Goal: Information Seeking & Learning: Learn about a topic

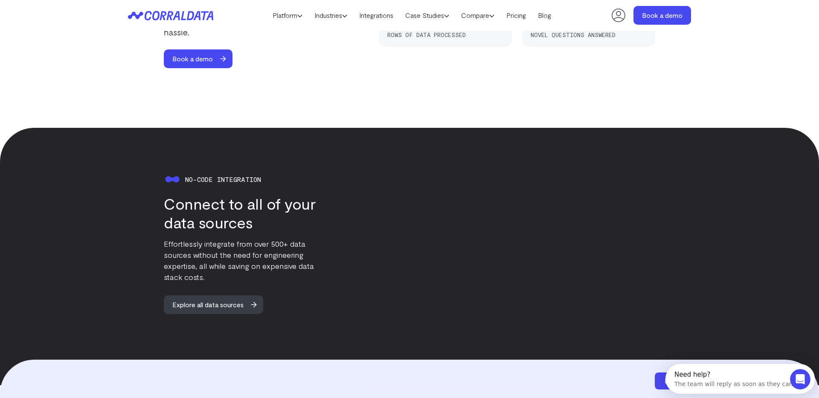
scroll to position [737, 0]
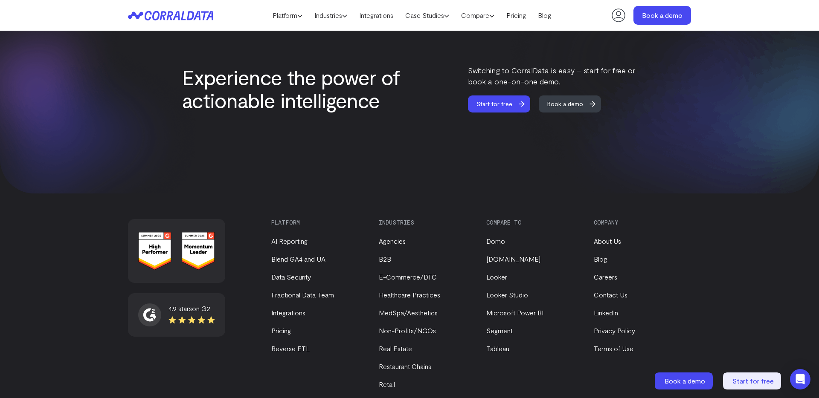
scroll to position [3615, 0]
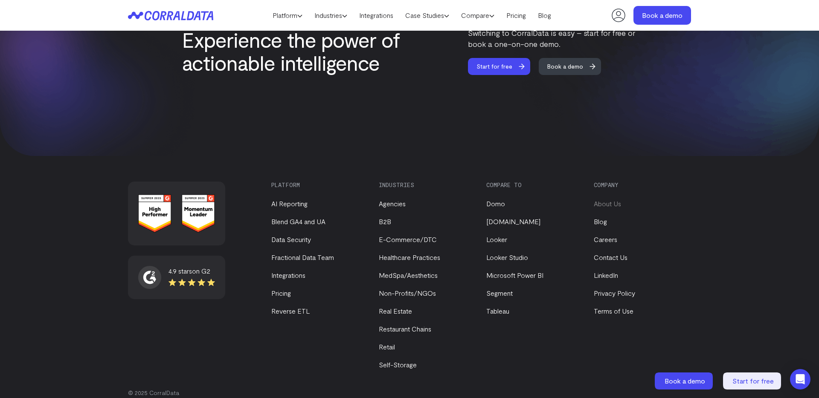
click at [611, 200] on link "About Us" at bounding box center [607, 204] width 27 height 8
